Goal: Transaction & Acquisition: Purchase product/service

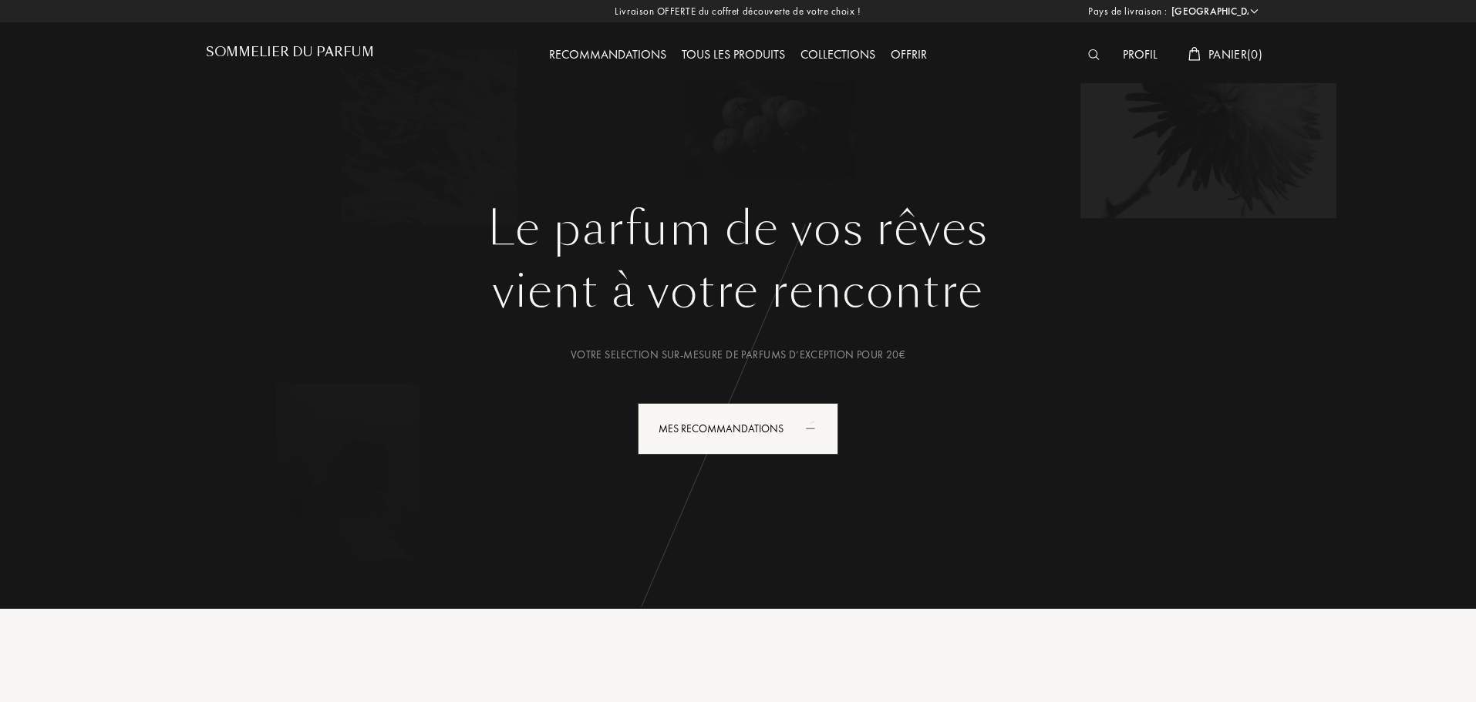
select select "FR"
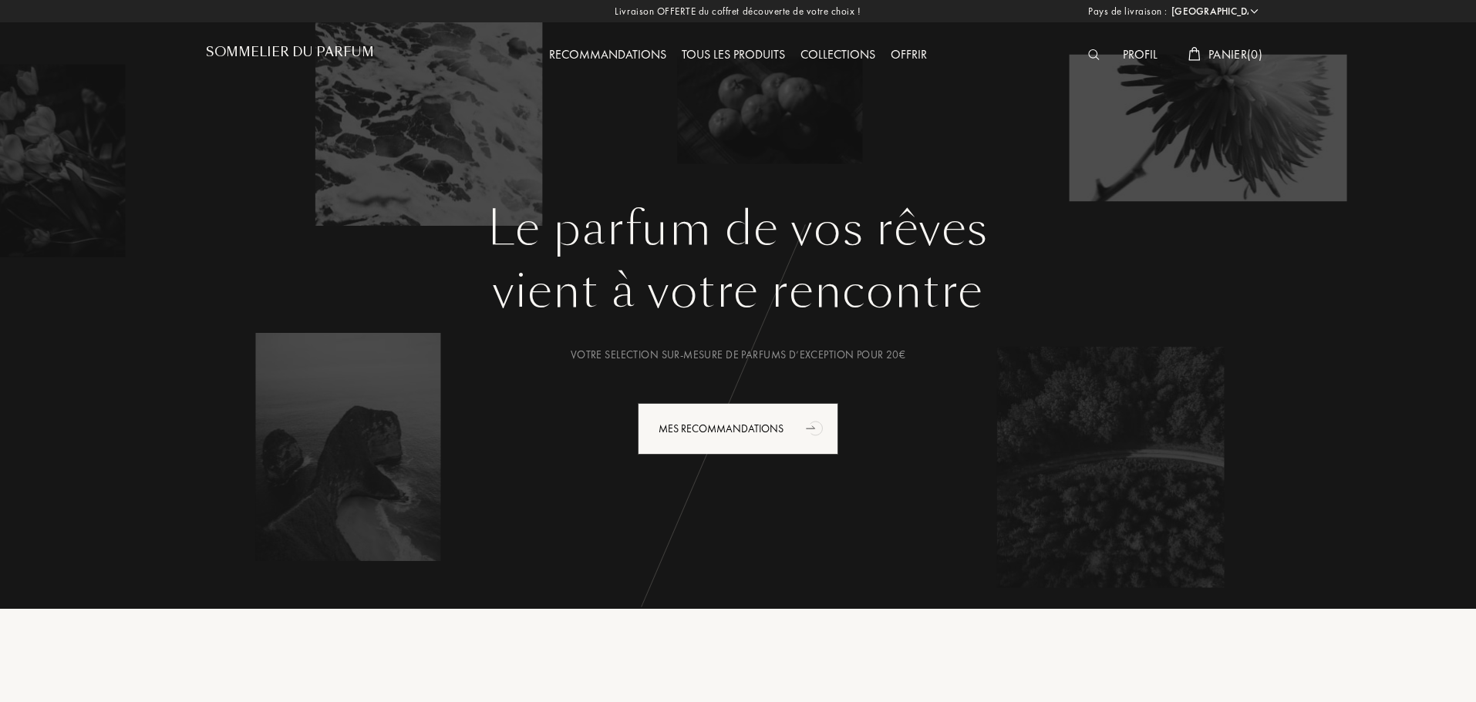
click at [748, 53] on div "Tous les produits" at bounding box center [733, 55] width 119 height 20
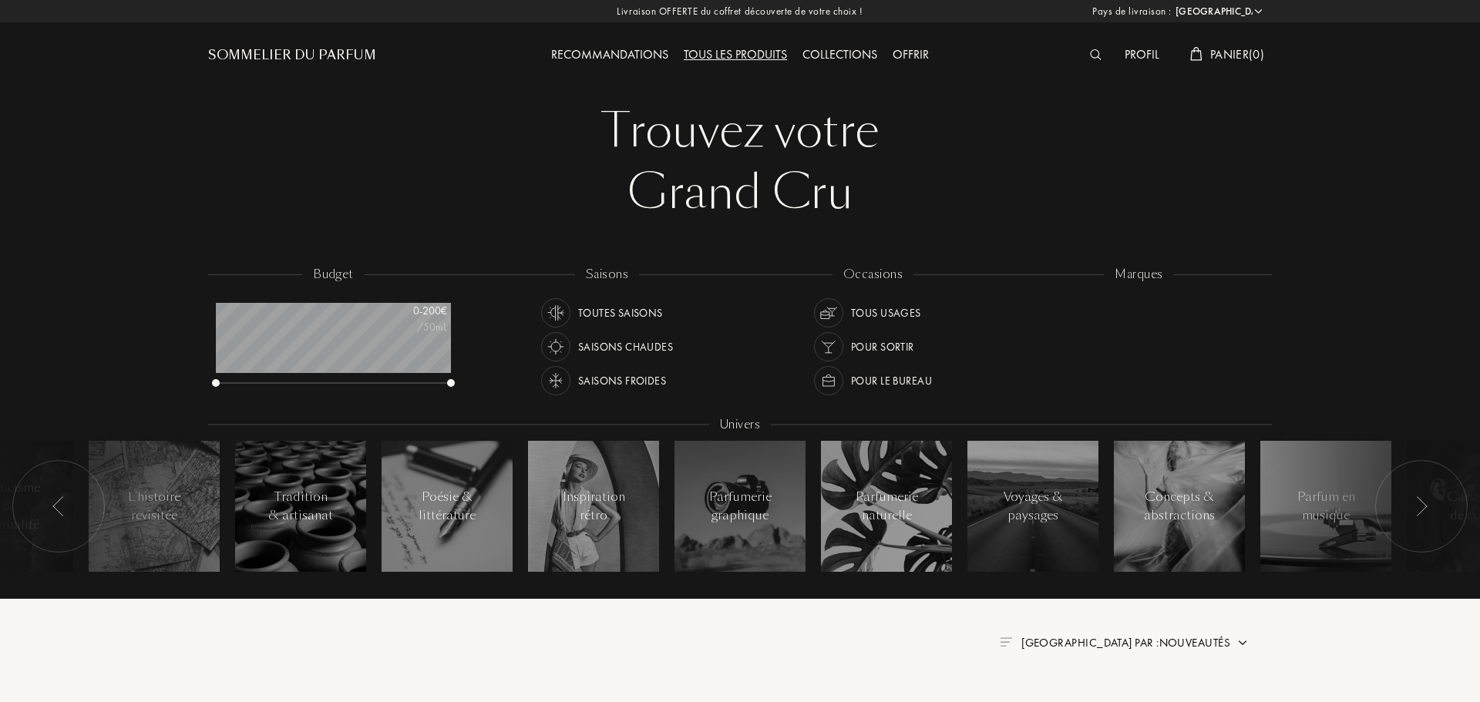
select select "FR"
click at [1092, 56] on img at bounding box center [1094, 54] width 12 height 11
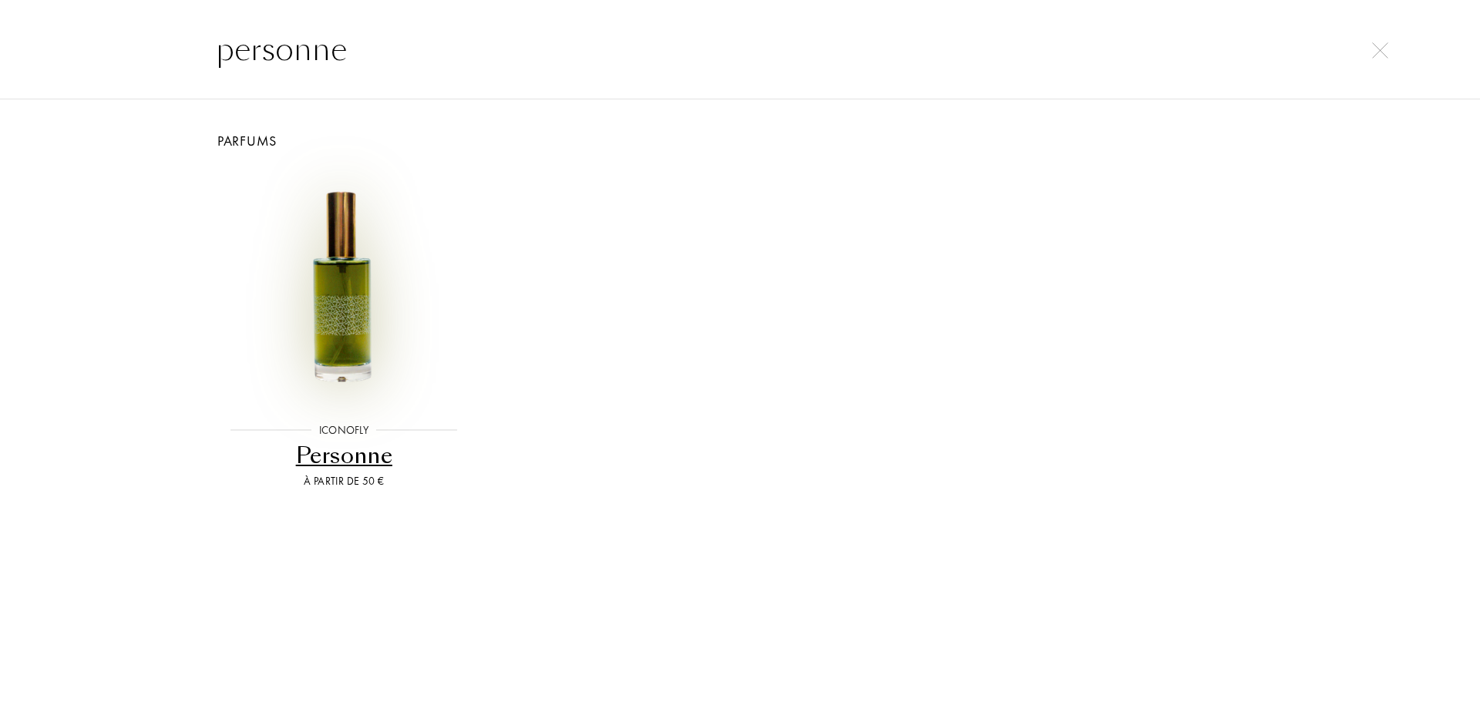
type input "personne"
click at [332, 314] on img at bounding box center [343, 286] width 237 height 237
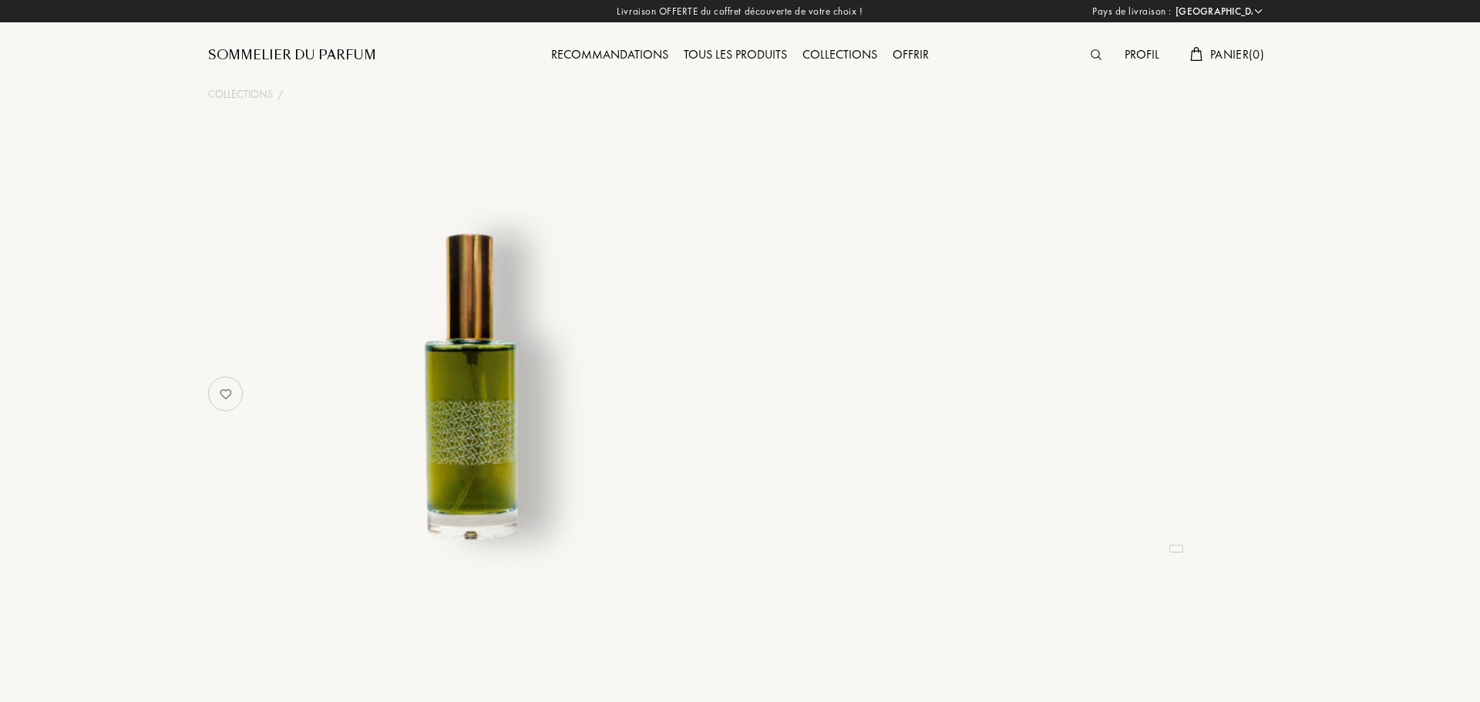
select select "FR"
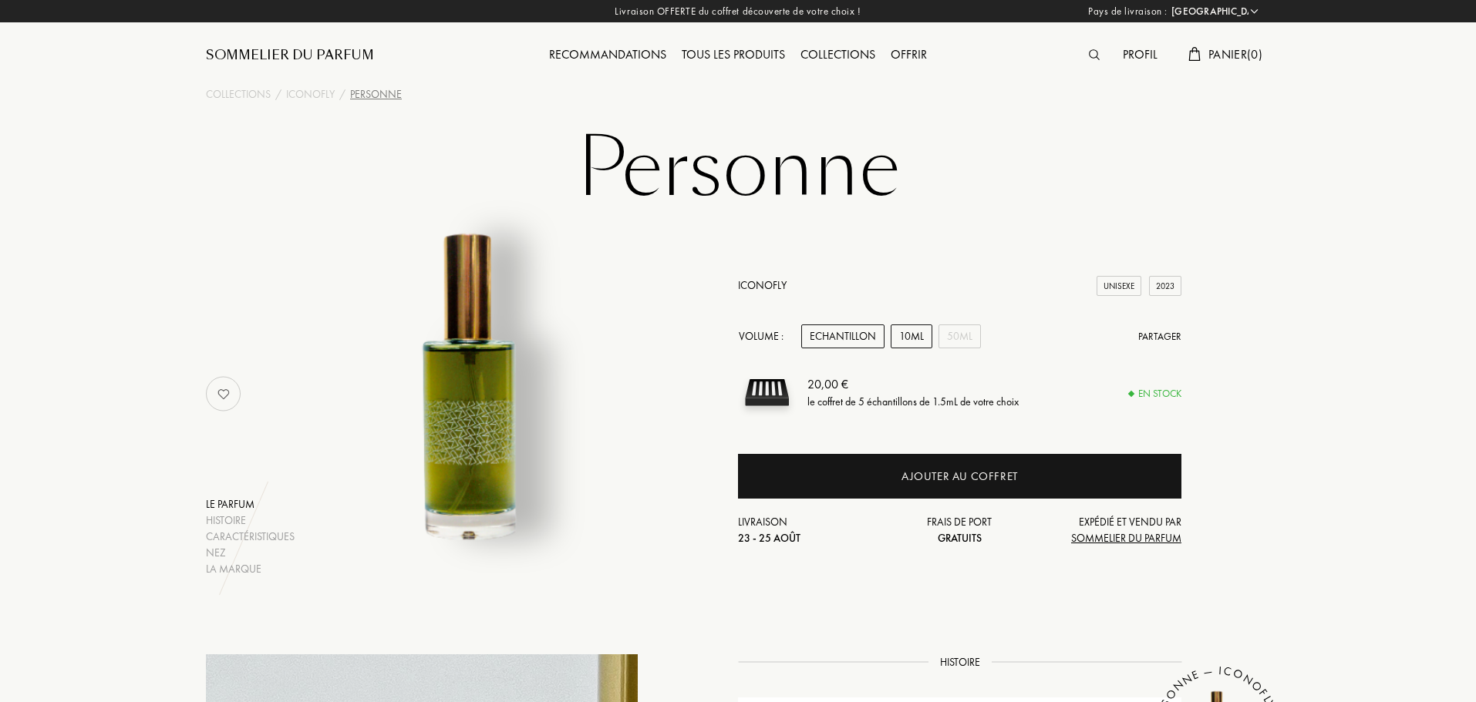
click at [897, 342] on div "10mL" at bounding box center [911, 337] width 42 height 24
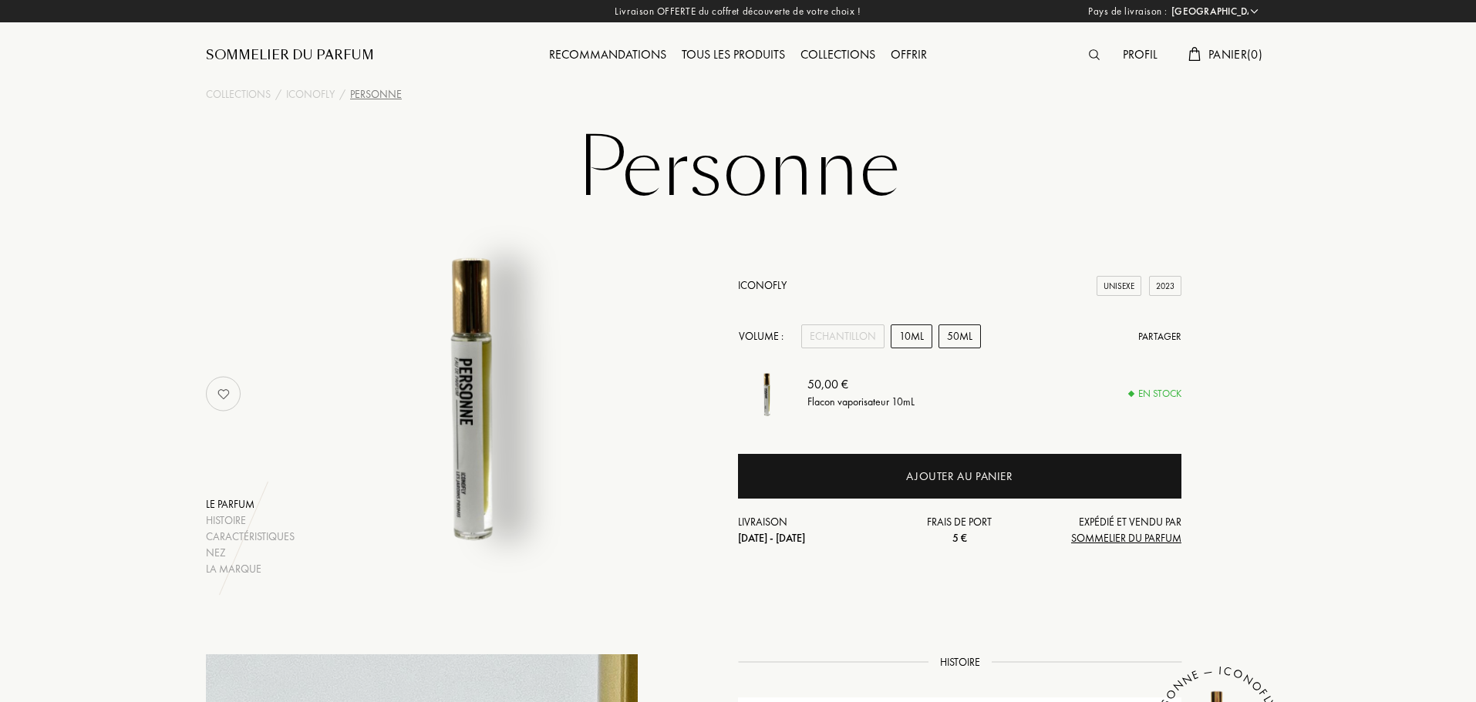
click at [965, 330] on div "50mL" at bounding box center [959, 337] width 42 height 24
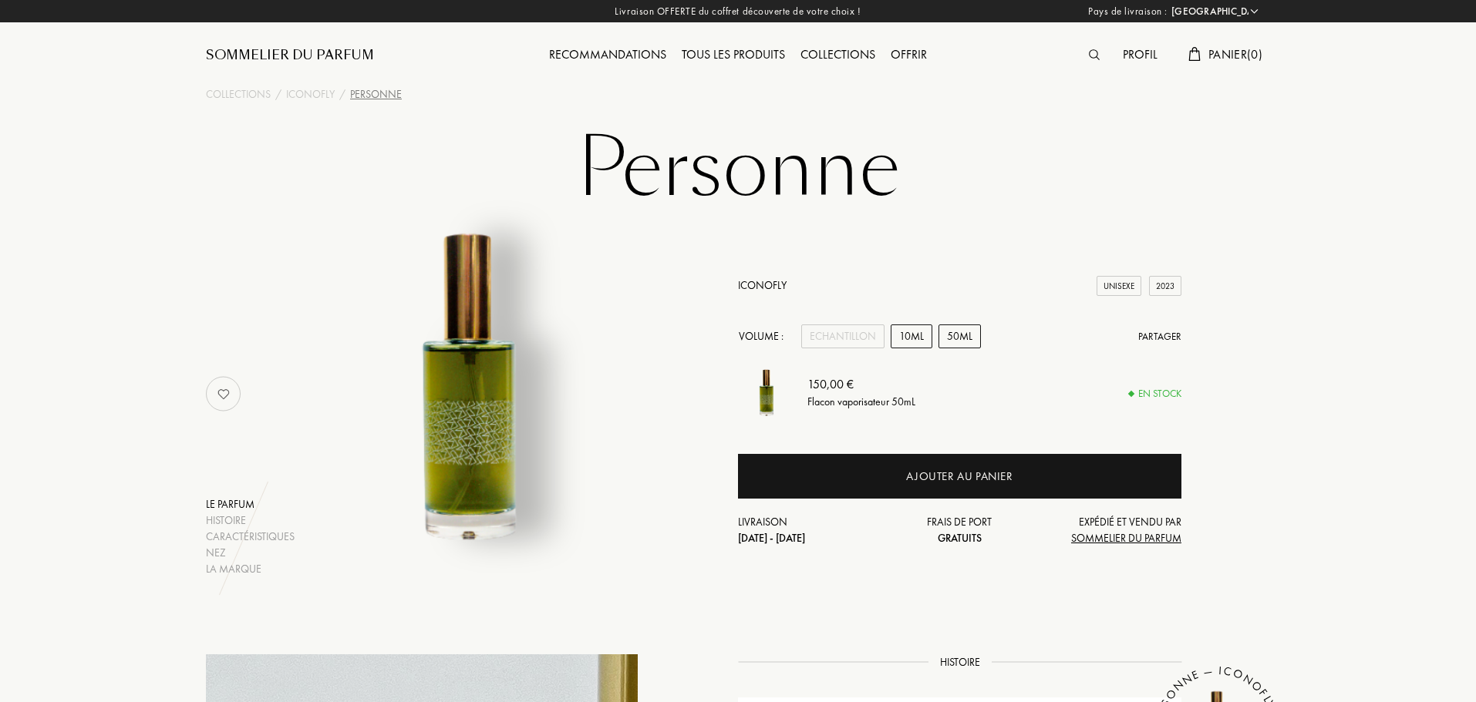
click at [920, 338] on div "10mL" at bounding box center [911, 337] width 42 height 24
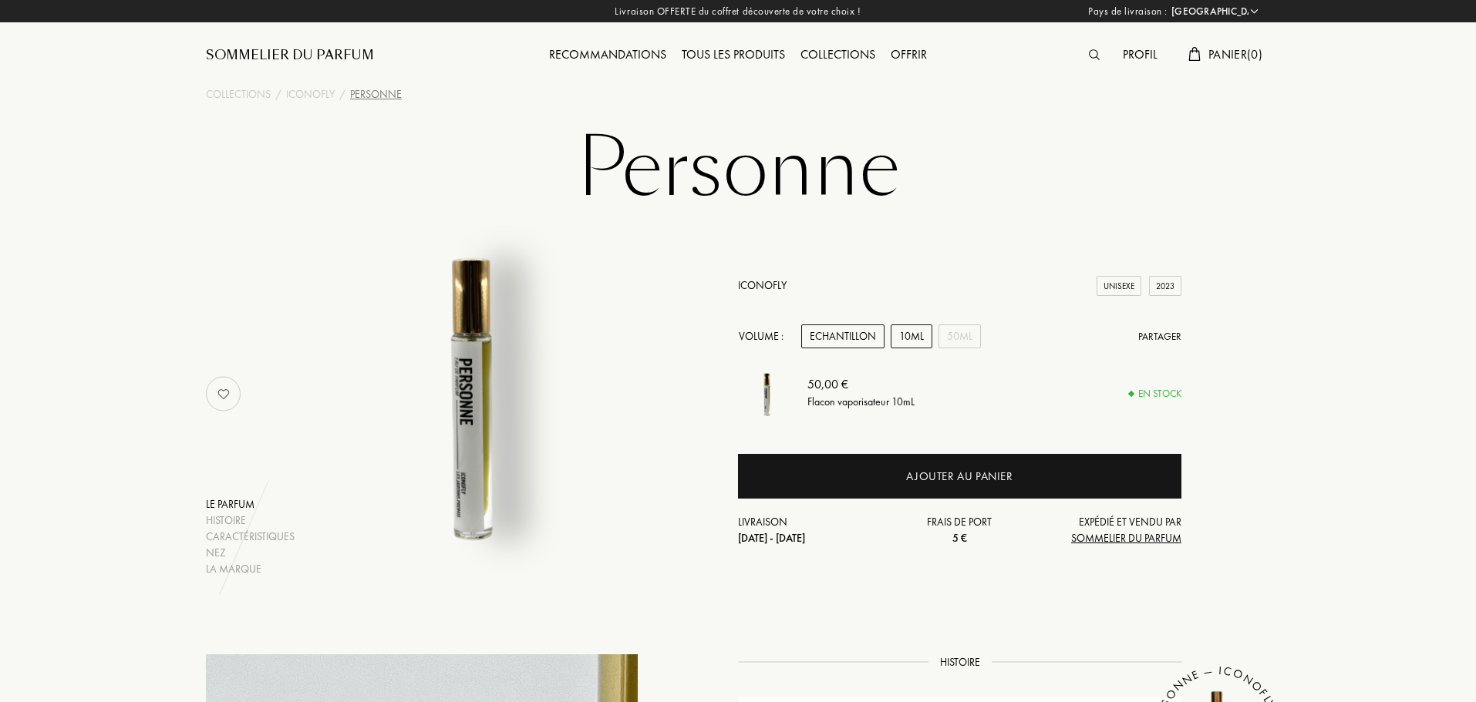
click at [842, 333] on div "Echantillon" at bounding box center [842, 337] width 83 height 24
